Goal: Book appointment/travel/reservation

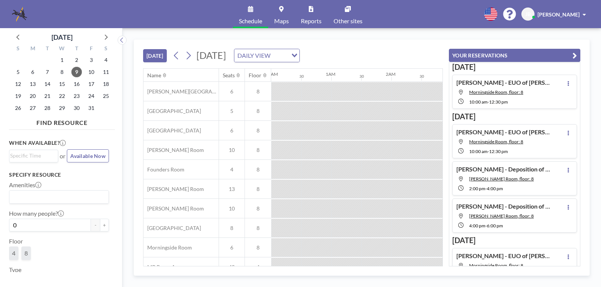
scroll to position [0, 841]
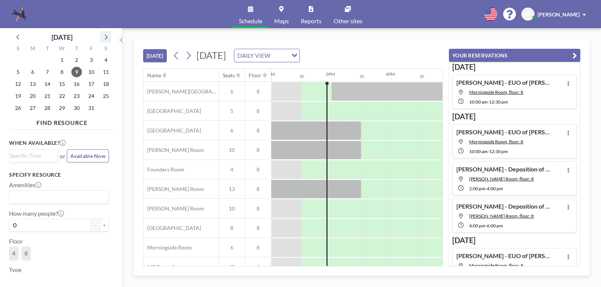
click at [105, 36] on icon at bounding box center [106, 37] width 10 height 10
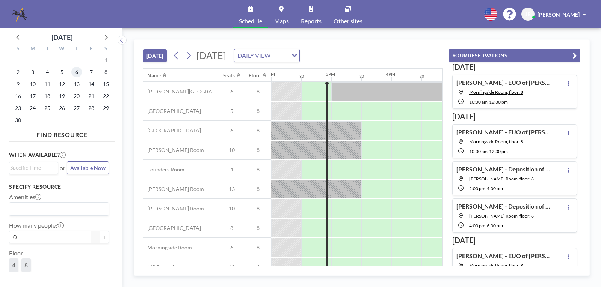
click at [77, 72] on span "6" at bounding box center [76, 72] width 11 height 11
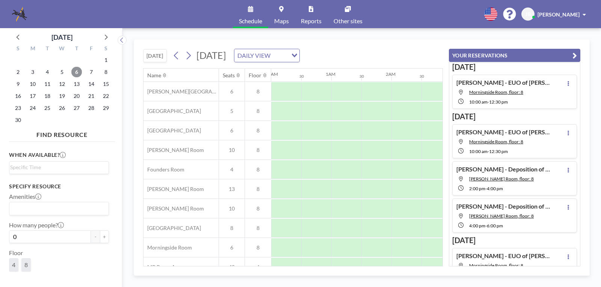
scroll to position [0, 450]
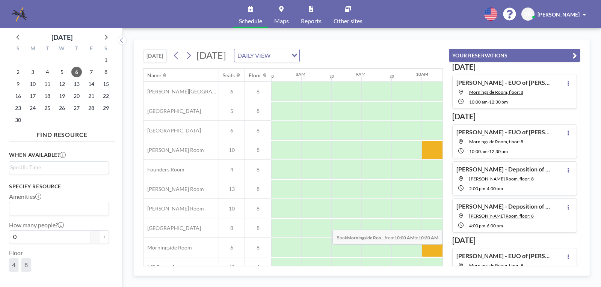
click at [424, 250] on div at bounding box center [436, 247] width 30 height 19
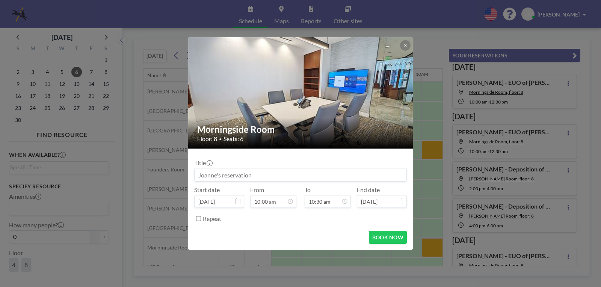
click at [227, 175] on input at bounding box center [300, 175] width 212 height 13
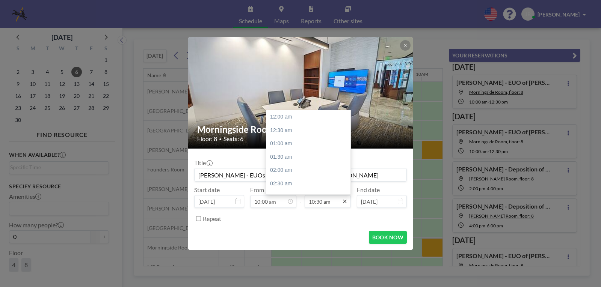
scroll to position [280, 0]
type input "[PERSON_NAME] - EUOs of [PERSON_NAME] and [PERSON_NAME]"
click at [345, 200] on icon at bounding box center [345, 202] width 6 height 6
click at [277, 175] on div "01:30 pm" at bounding box center [310, 179] width 88 height 14
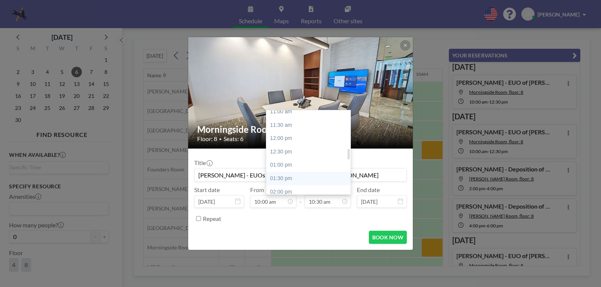
type input "01:30 pm"
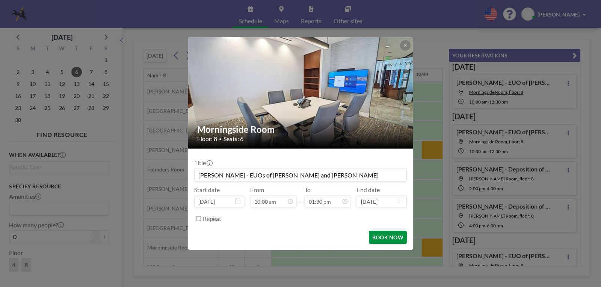
click at [378, 235] on button "BOOK NOW" at bounding box center [388, 237] width 38 height 13
